Goal: Find contact information: Find contact information

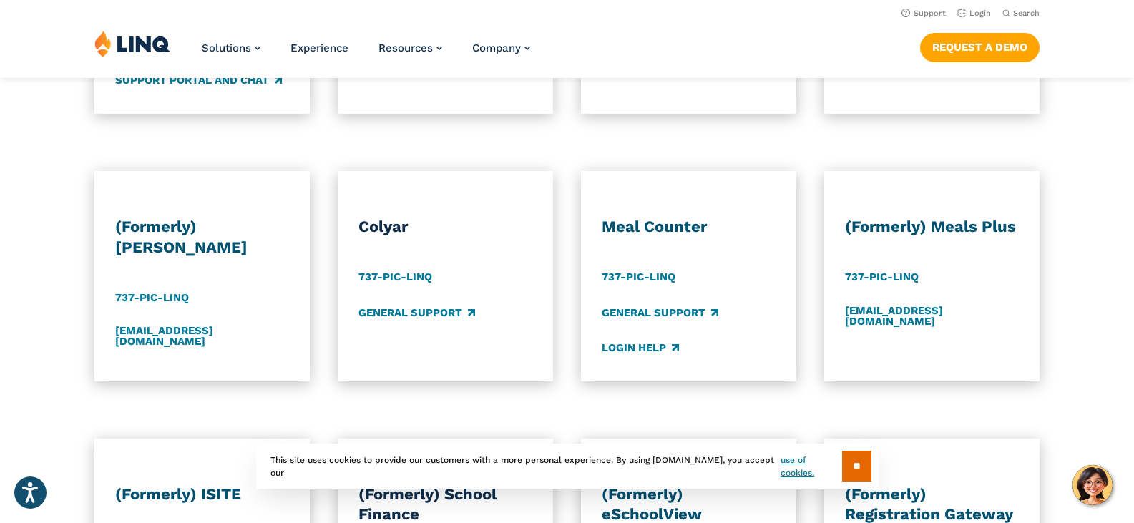
scroll to position [644, 0]
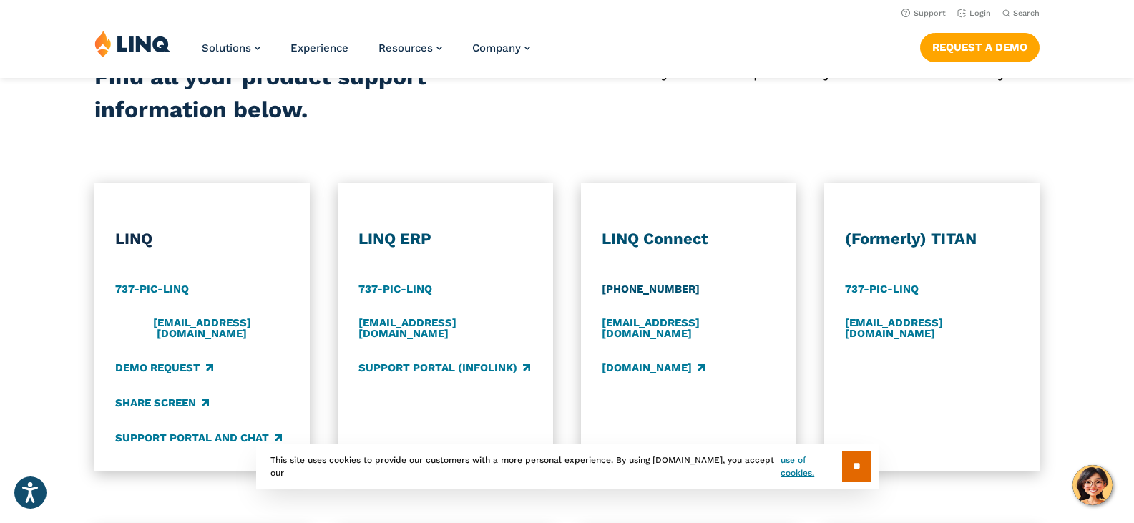
click at [642, 288] on link "[PHONE_NUMBER]" at bounding box center [650, 290] width 98 height 16
click at [167, 292] on link "737-PIC-LINQ" at bounding box center [152, 290] width 74 height 16
drag, startPoint x: 406, startPoint y: 467, endPoint x: 371, endPoint y: 444, distance: 41.9
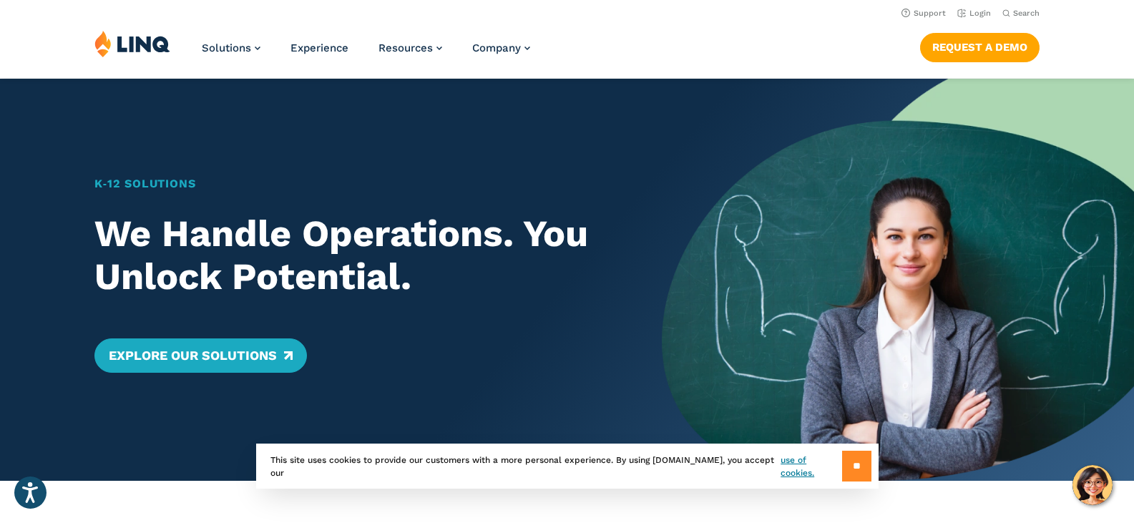
click at [847, 471] on input "**" at bounding box center [856, 466] width 29 height 31
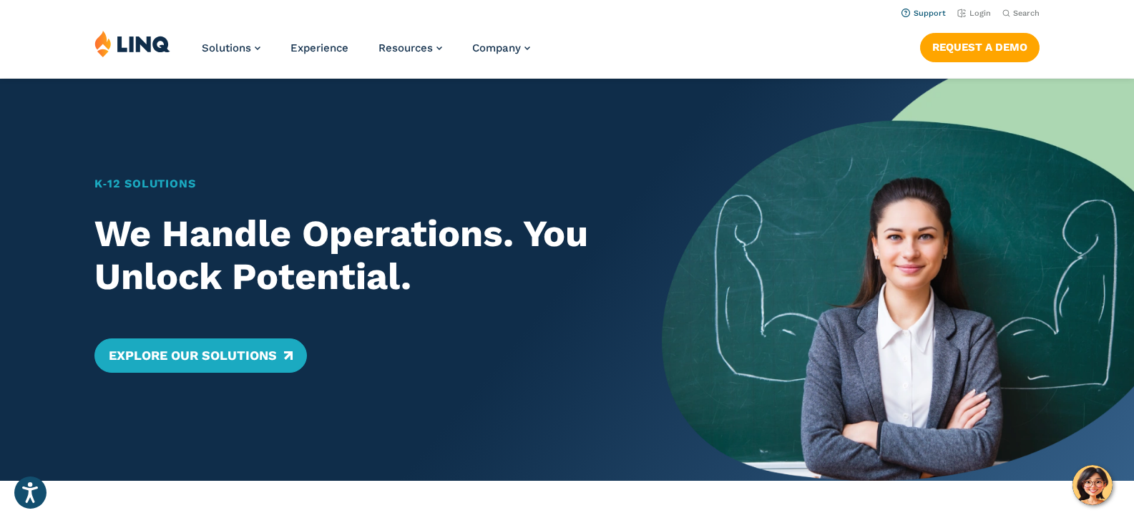
click at [925, 15] on link "Support" at bounding box center [923, 13] width 44 height 9
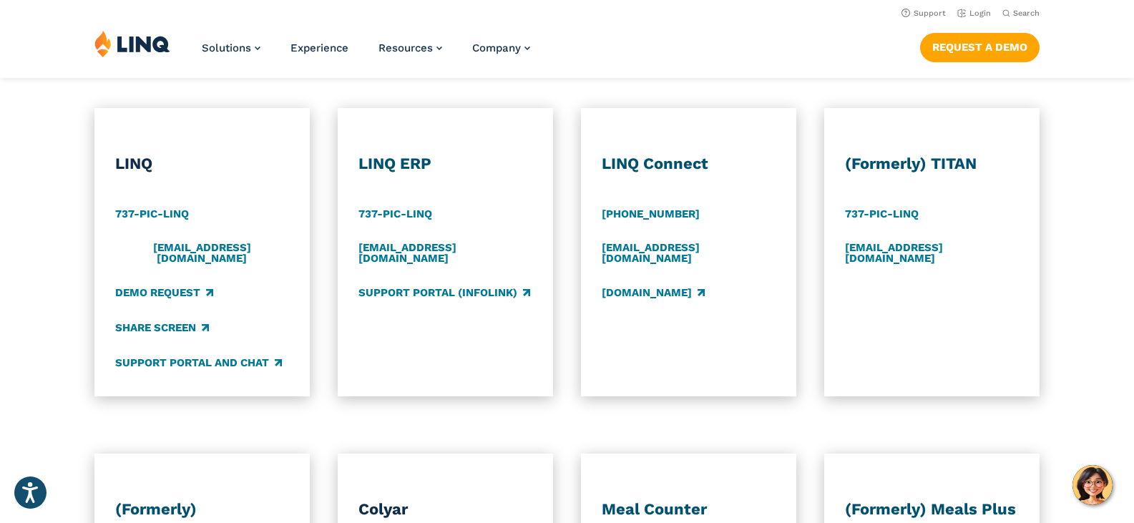
scroll to position [715, 0]
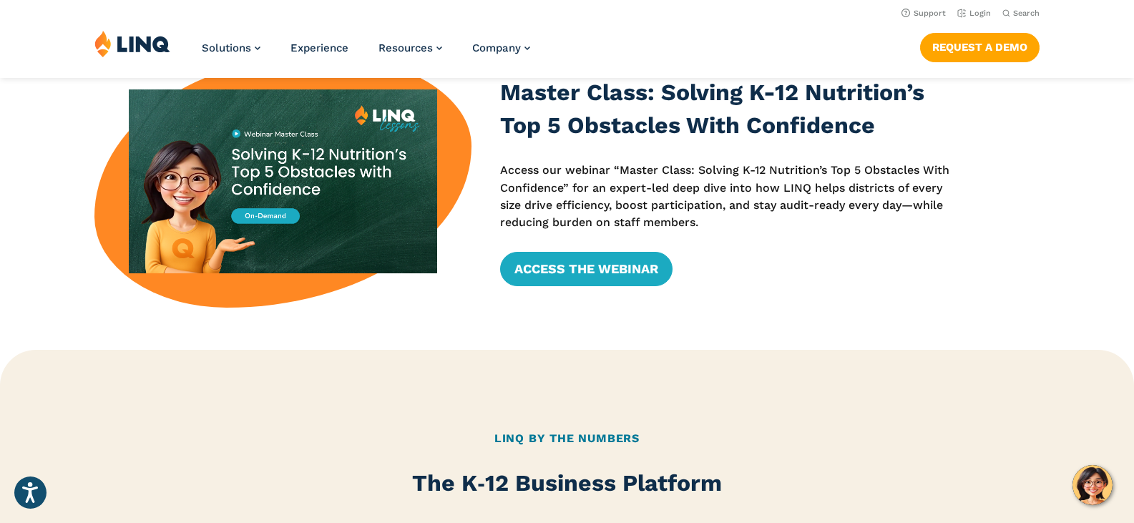
scroll to position [286, 0]
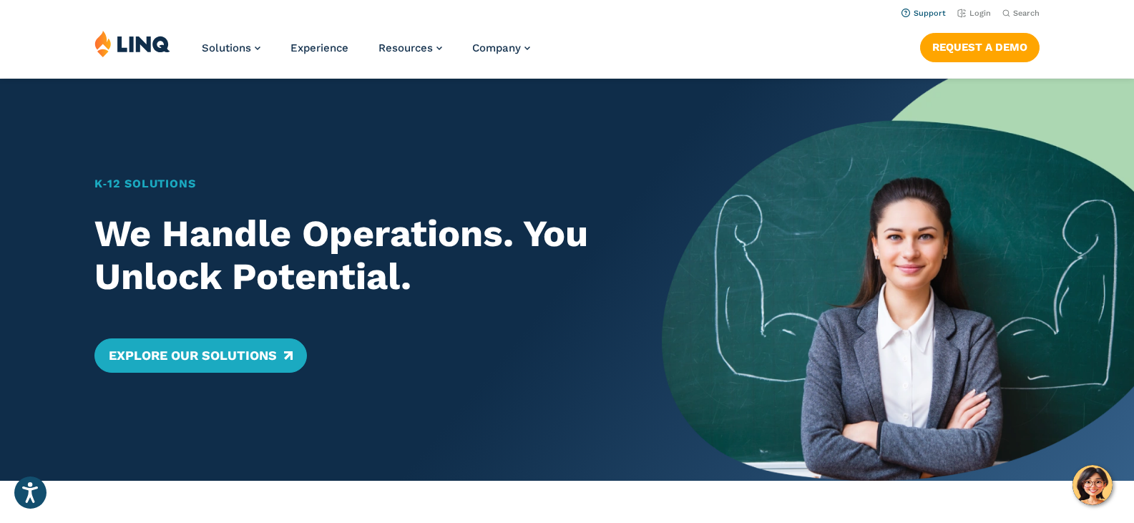
click at [925, 14] on link "Support" at bounding box center [923, 13] width 44 height 9
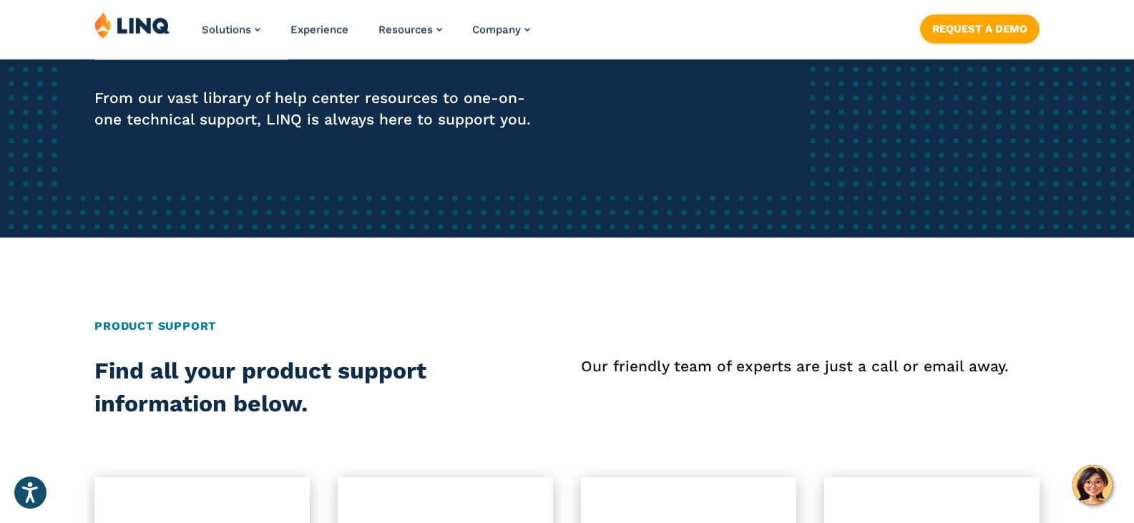
scroll to position [572, 0]
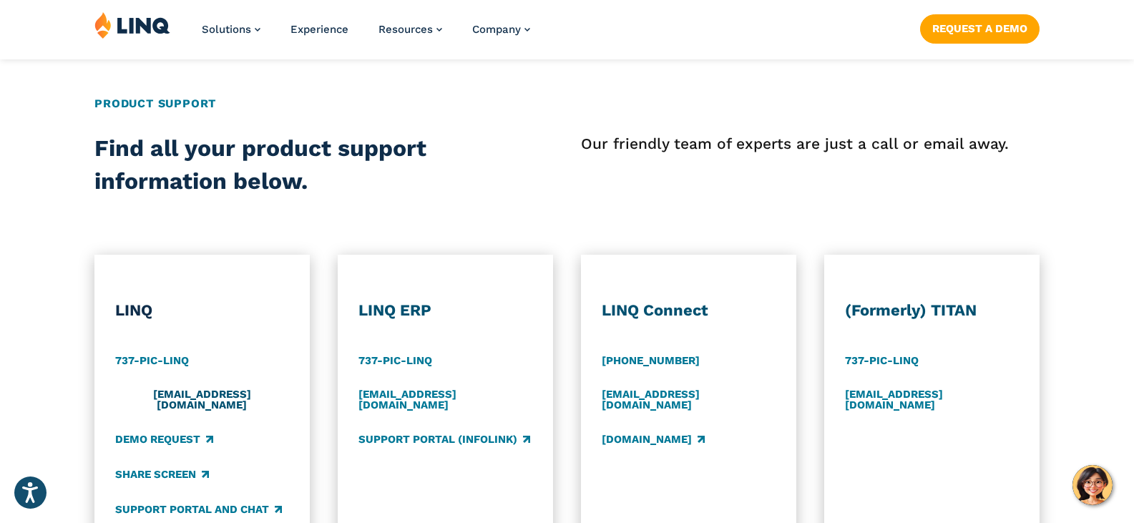
click at [182, 394] on link "support@linq.com" at bounding box center [202, 400] width 174 height 24
drag, startPoint x: 798, startPoint y: 188, endPoint x: 822, endPoint y: 153, distance: 42.7
click at [798, 186] on div "Our friendly team of experts are just a call or email away." at bounding box center [810, 164] width 458 height 65
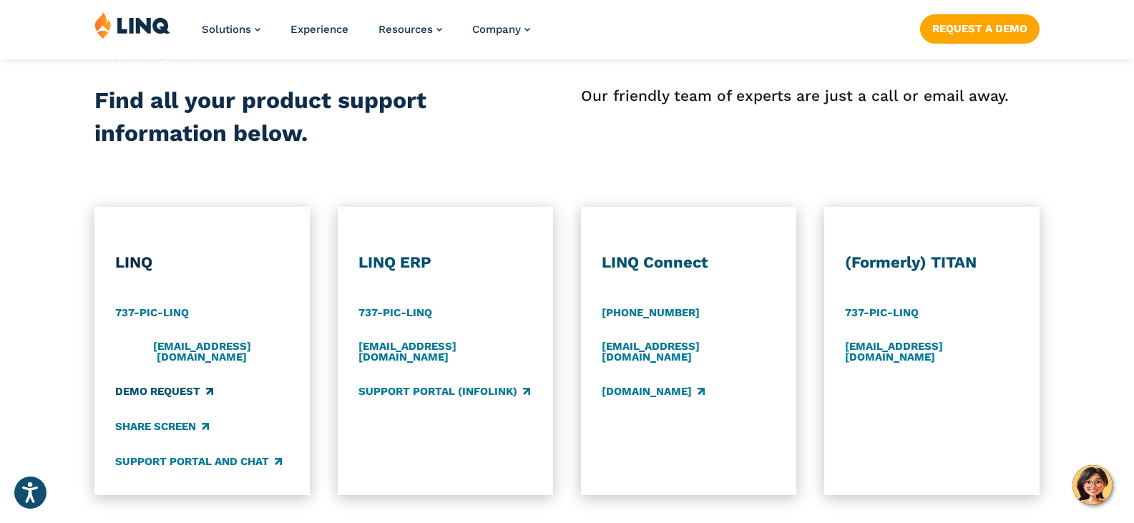
scroll to position [644, 0]
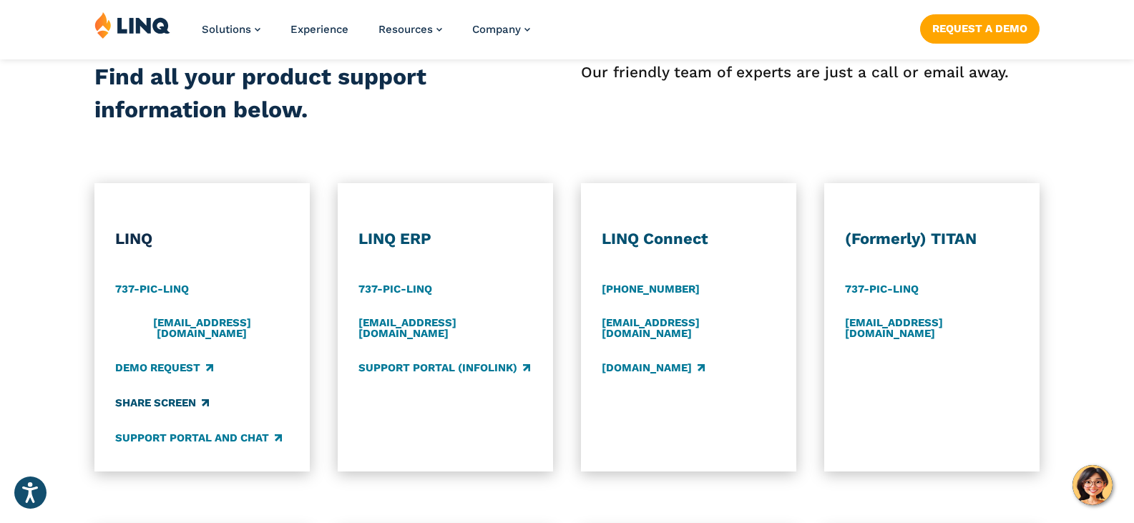
click at [167, 397] on link "Share Screen" at bounding box center [162, 403] width 94 height 16
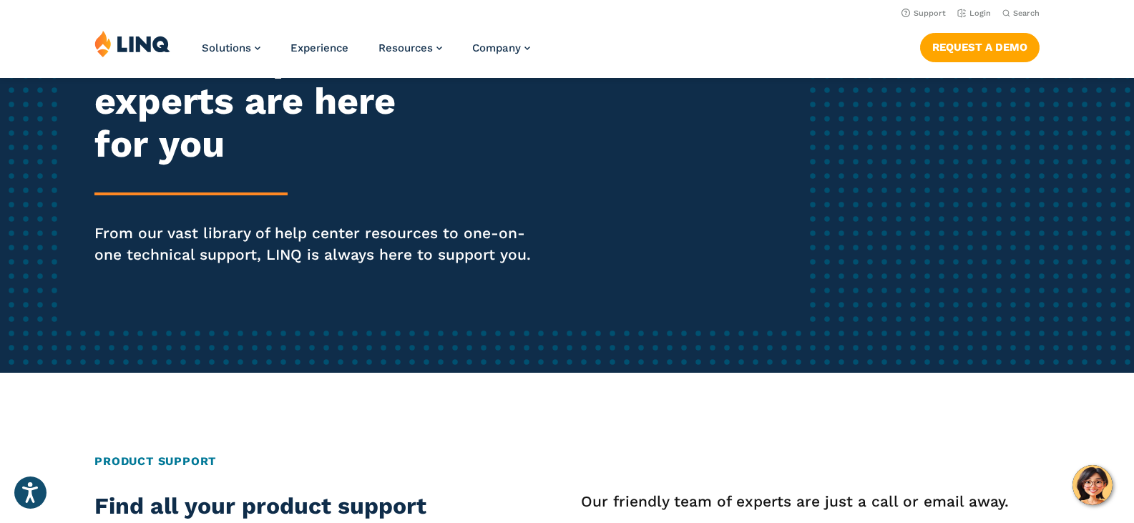
scroll to position [0, 0]
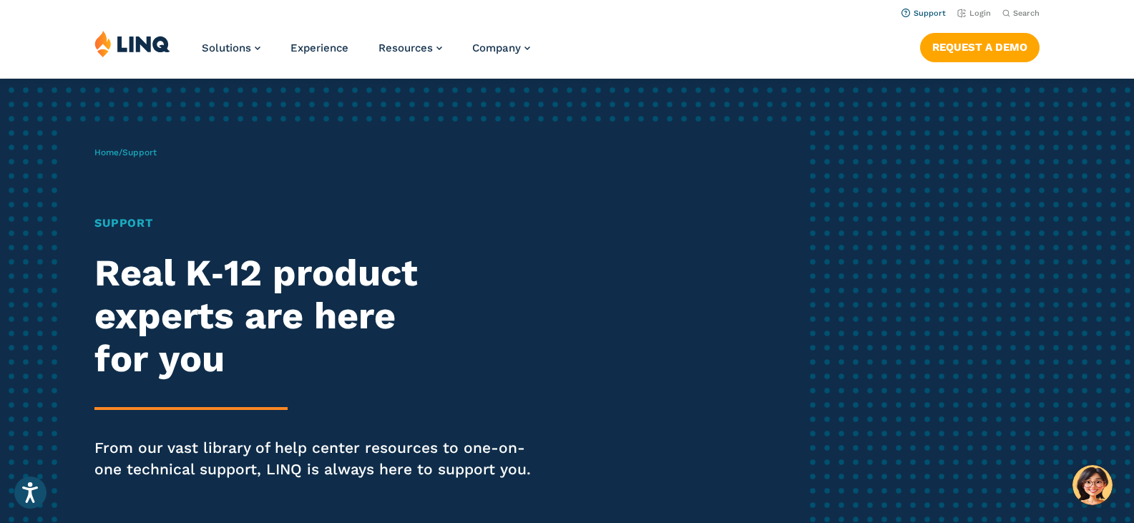
click at [930, 11] on link "Support" at bounding box center [923, 13] width 44 height 9
click at [933, 17] on link "Support" at bounding box center [923, 13] width 44 height 9
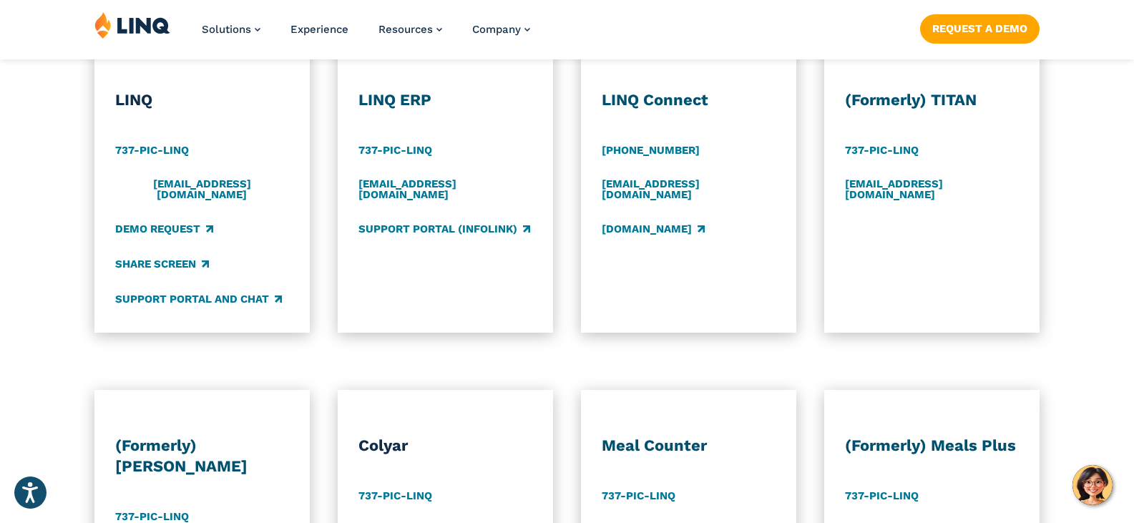
scroll to position [787, 0]
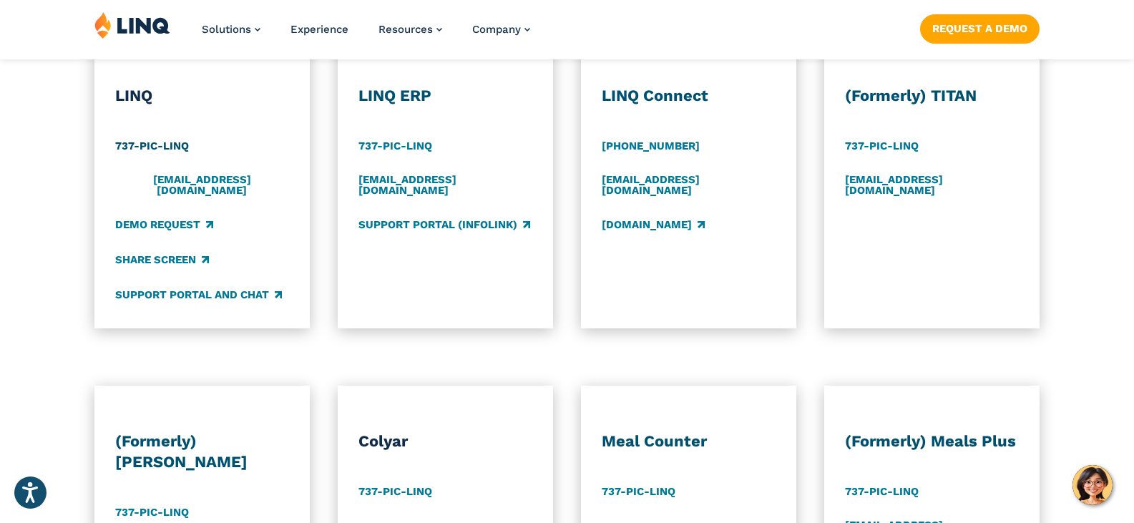
click at [152, 145] on link "737-PIC-LINQ" at bounding box center [152, 147] width 74 height 16
click at [162, 178] on link "[EMAIL_ADDRESS][DOMAIN_NAME]" at bounding box center [202, 185] width 174 height 24
drag, startPoint x: 340, startPoint y: 399, endPoint x: 463, endPoint y: 407, distance: 123.3
click at [342, 398] on div "[PERSON_NAME] 737-PIC-[GEOGRAPHIC_DATA] General Support" at bounding box center [445, 490] width 215 height 210
click at [177, 288] on link "Support Portal and Chat" at bounding box center [198, 295] width 167 height 16
